Goal: Complete application form

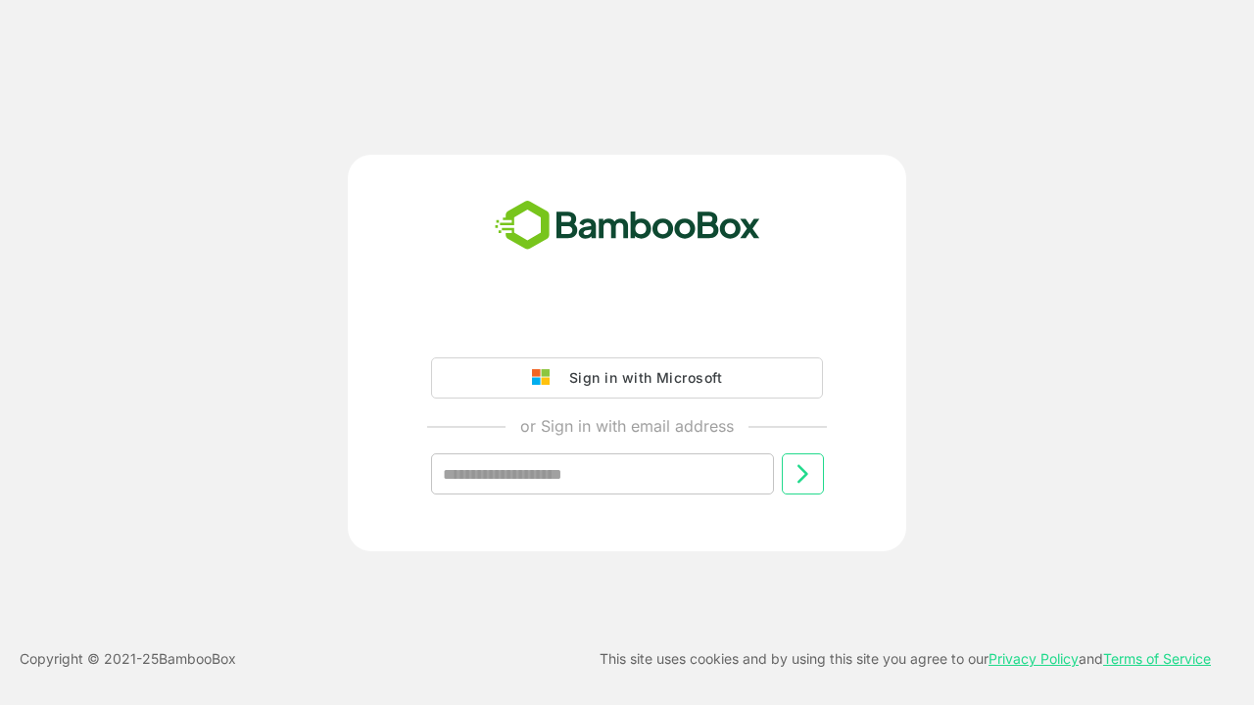
type input "**********"
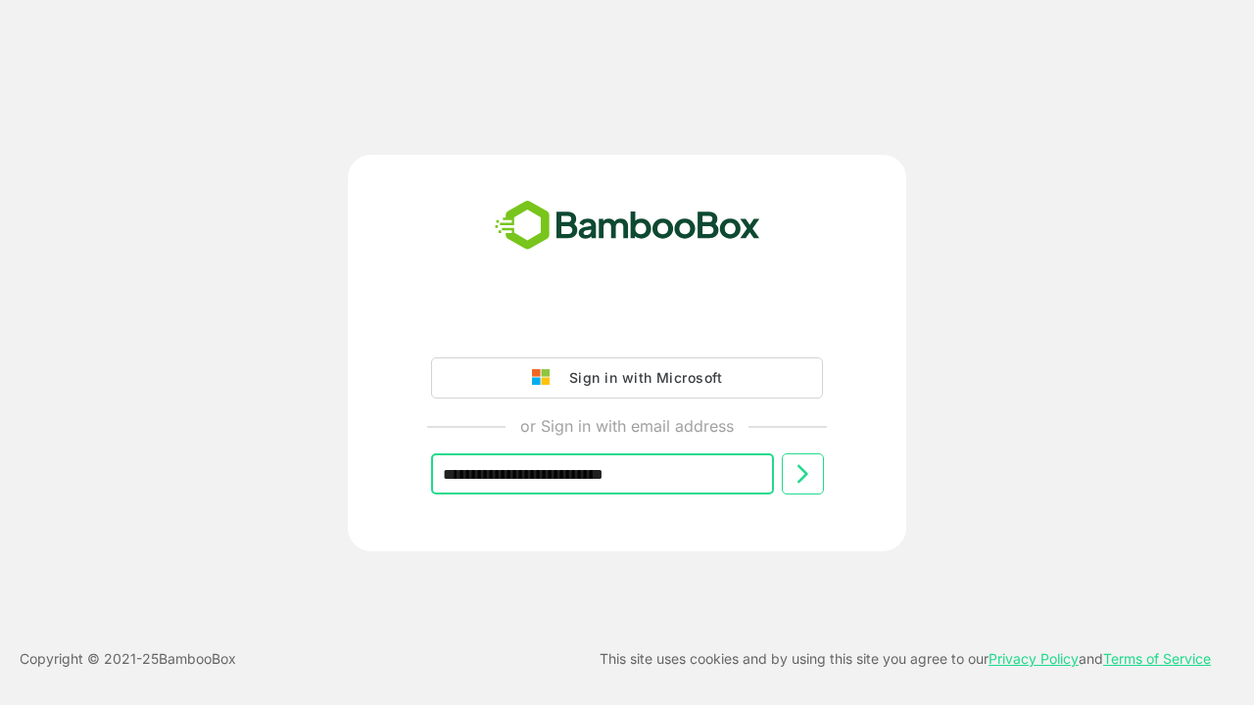
click at [802, 474] on icon at bounding box center [802, 474] width 24 height 24
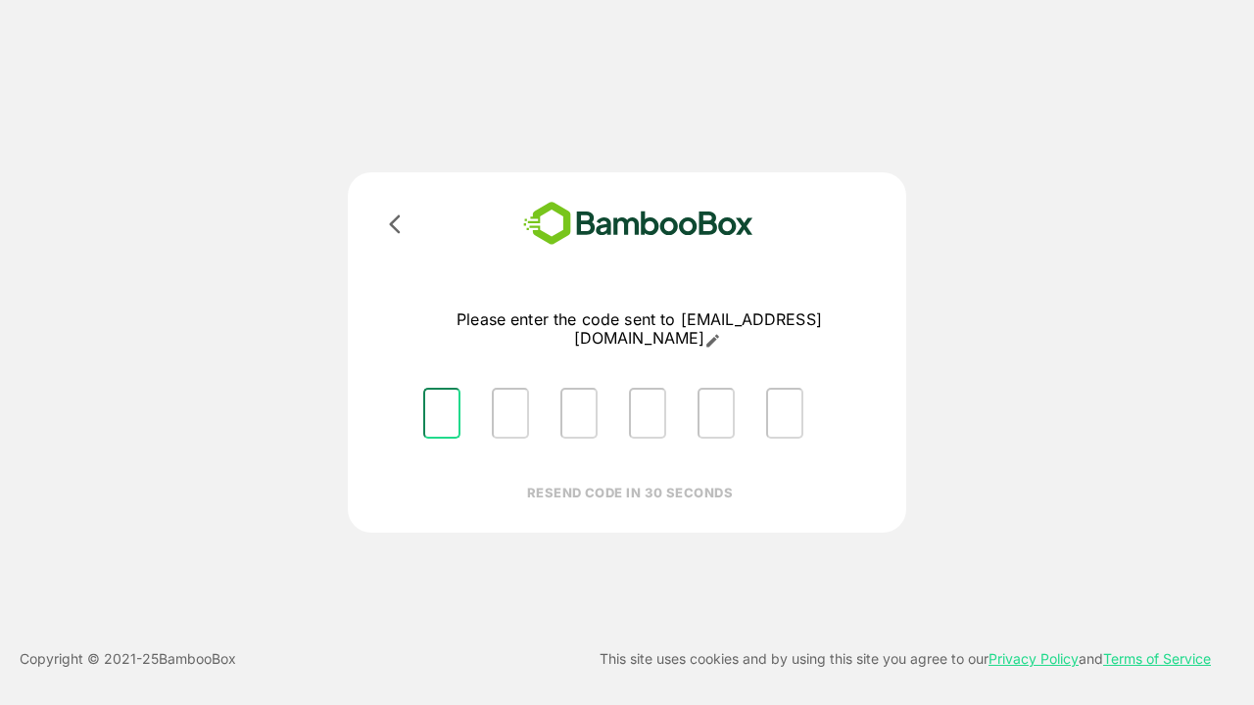
type input "*"
